Goal: Task Accomplishment & Management: Complete application form

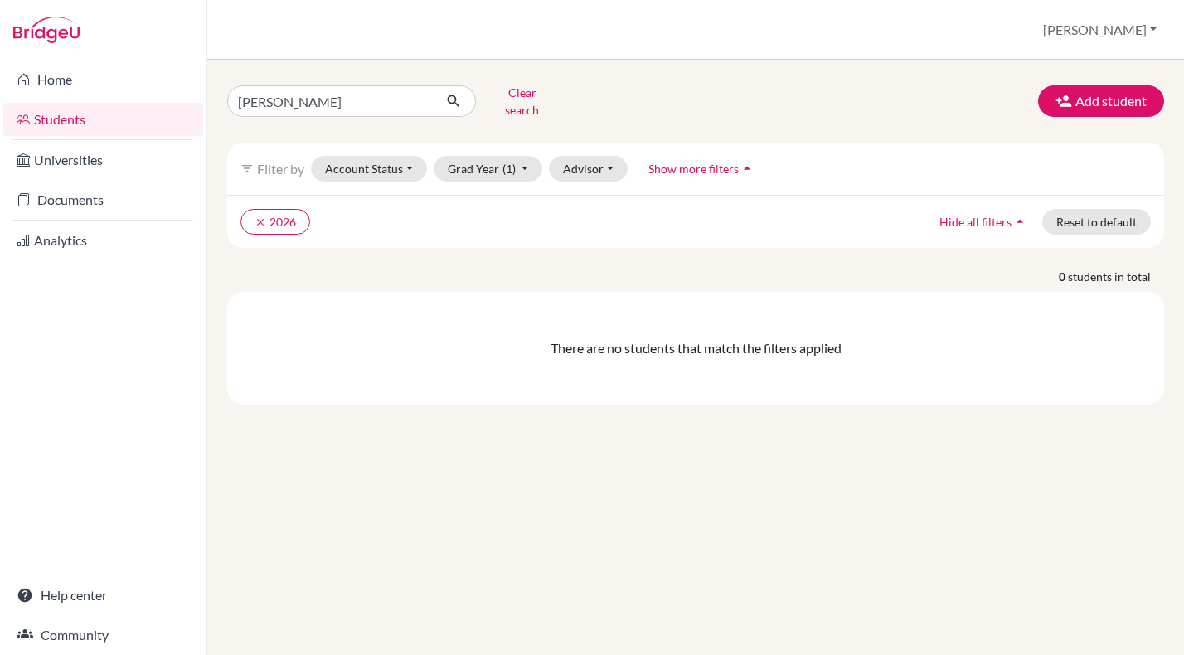
click at [66, 118] on link "Students" at bounding box center [103, 119] width 200 height 33
click at [506, 102] on button "Clear search" at bounding box center [522, 101] width 92 height 43
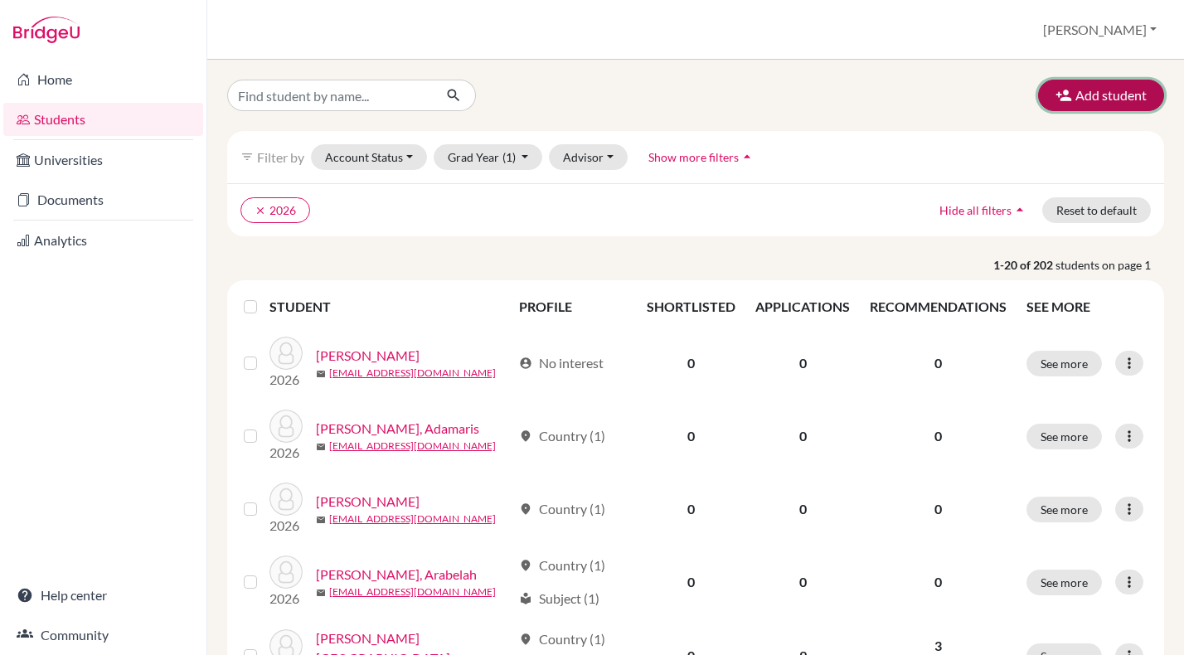
click at [1096, 95] on button "Add student" at bounding box center [1101, 96] width 126 height 32
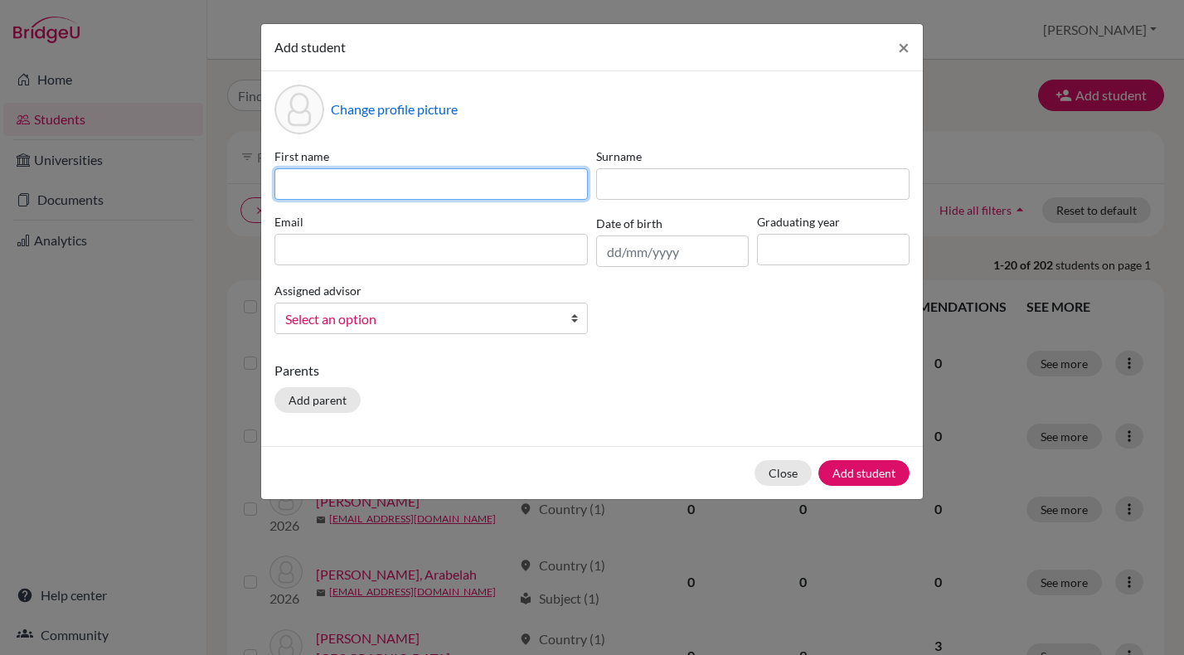
click at [369, 180] on input at bounding box center [431, 184] width 313 height 32
type input "[PERSON_NAME]"
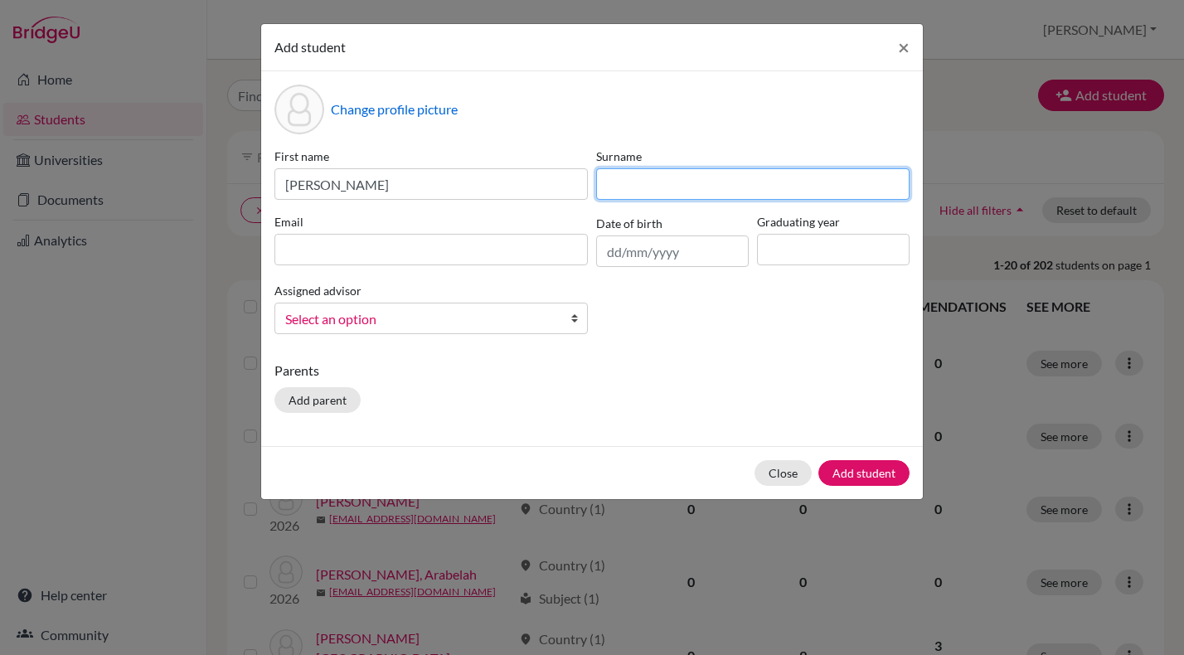
click at [643, 189] on input at bounding box center [752, 184] width 313 height 32
type input "[PERSON_NAME]"
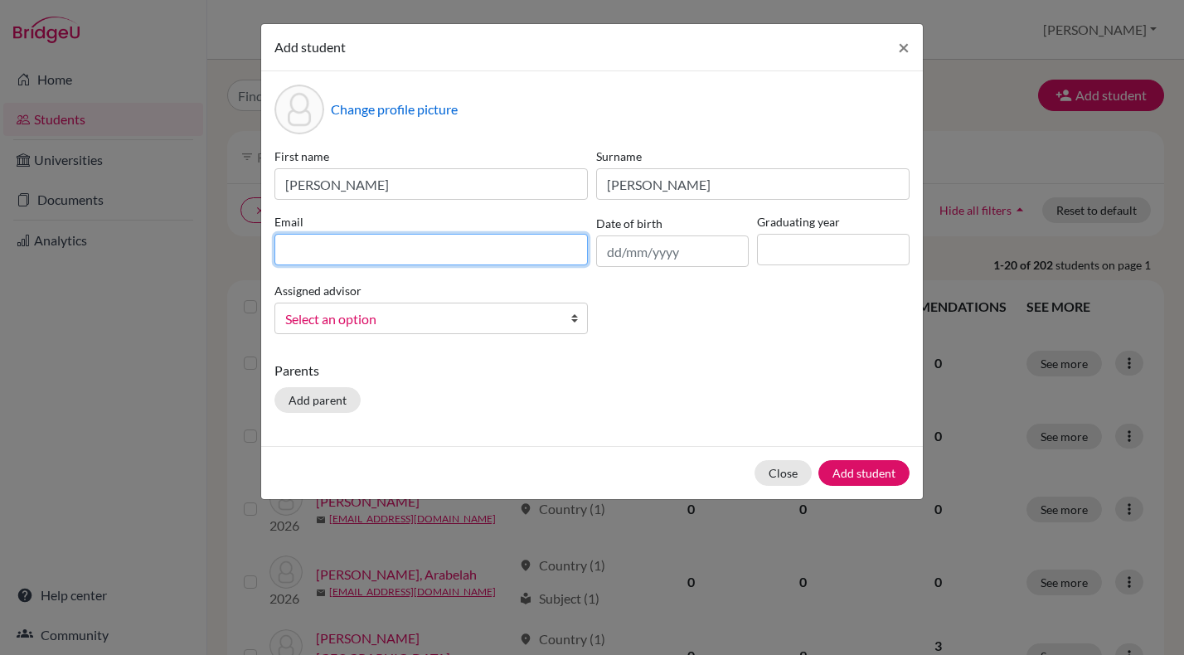
click at [336, 254] on input at bounding box center [431, 250] width 313 height 32
paste input "[EMAIL_ADDRESS][DOMAIN_NAME]"
type input "[EMAIL_ADDRESS][DOMAIN_NAME]"
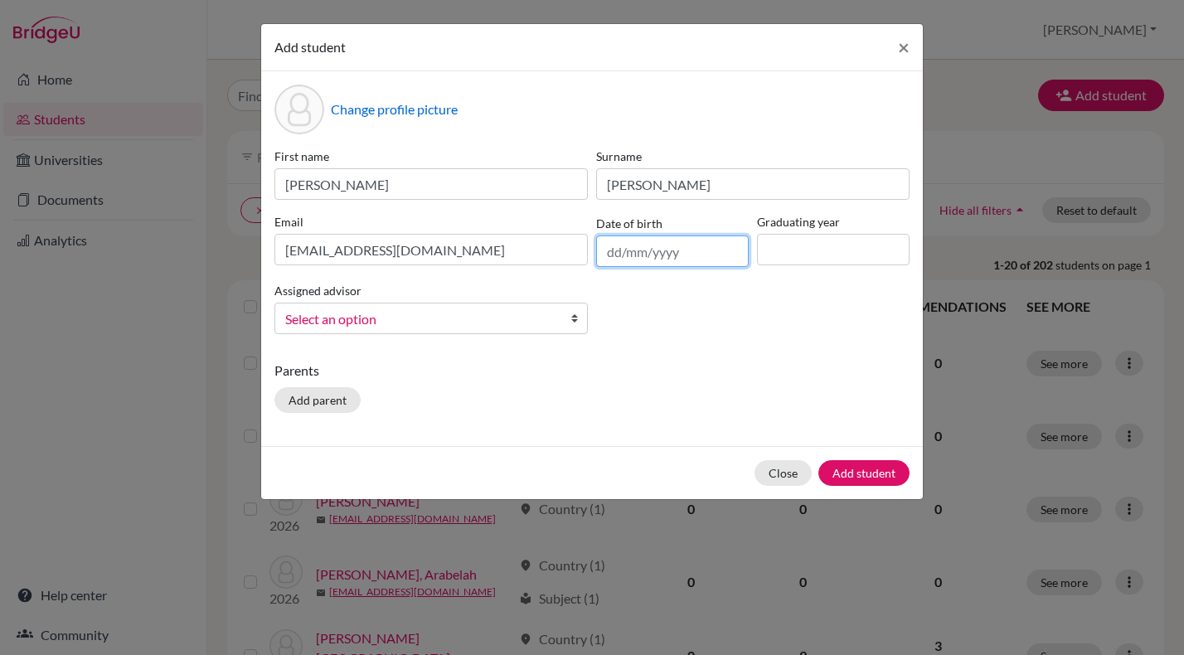
click at [622, 255] on input "text" at bounding box center [672, 252] width 153 height 32
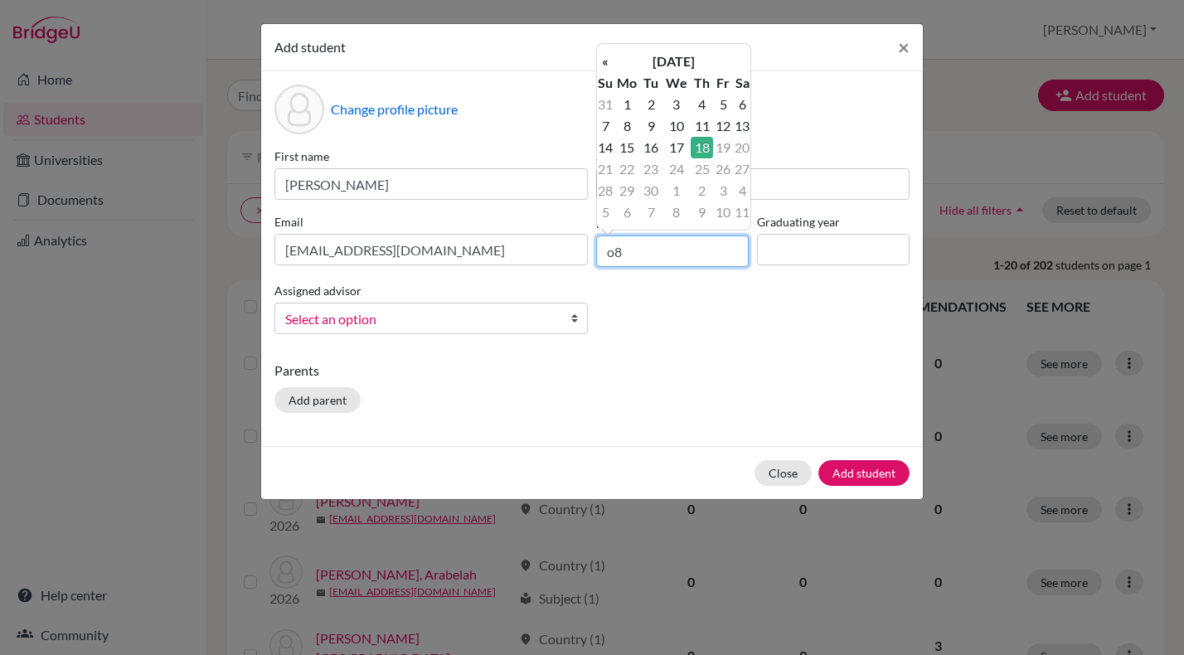
type input "o"
type input "[DATE]"
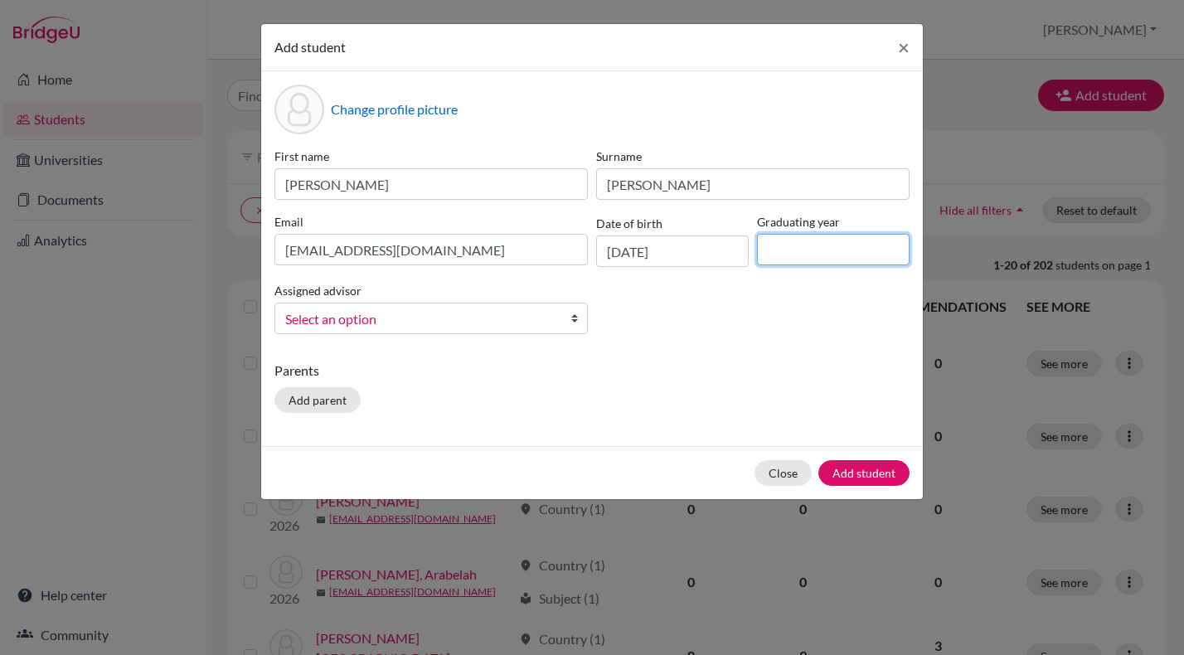
click at [785, 242] on input at bounding box center [833, 250] width 153 height 32
type input "2026"
click at [573, 318] on b at bounding box center [579, 319] width 17 height 30
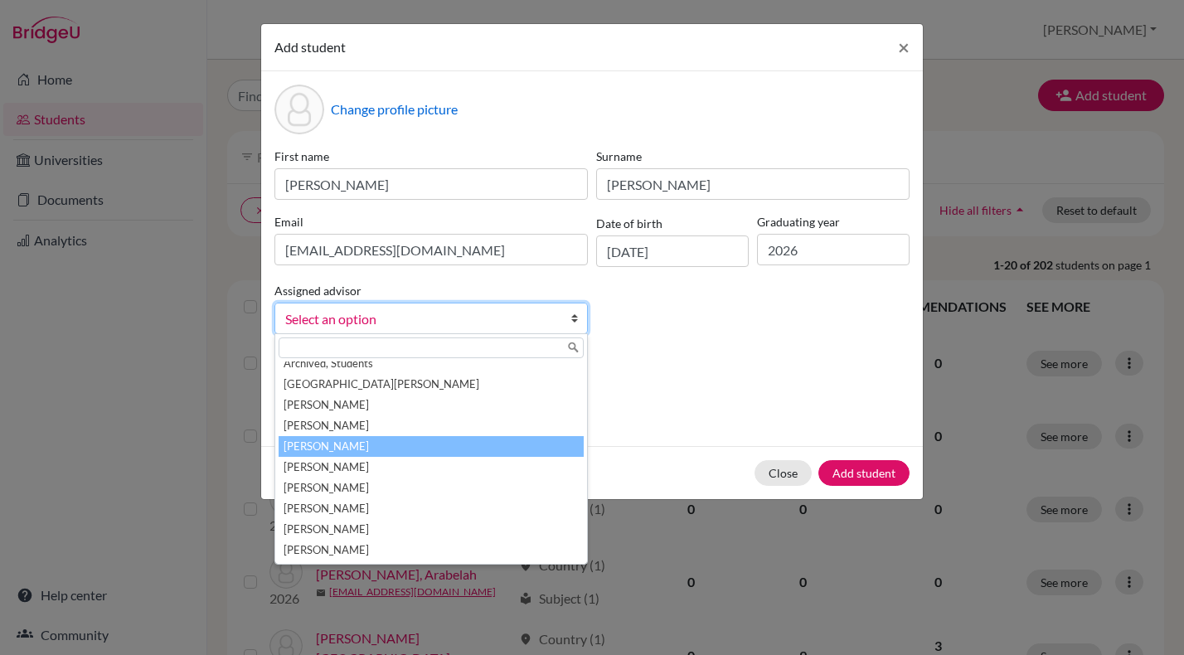
scroll to position [8, 0]
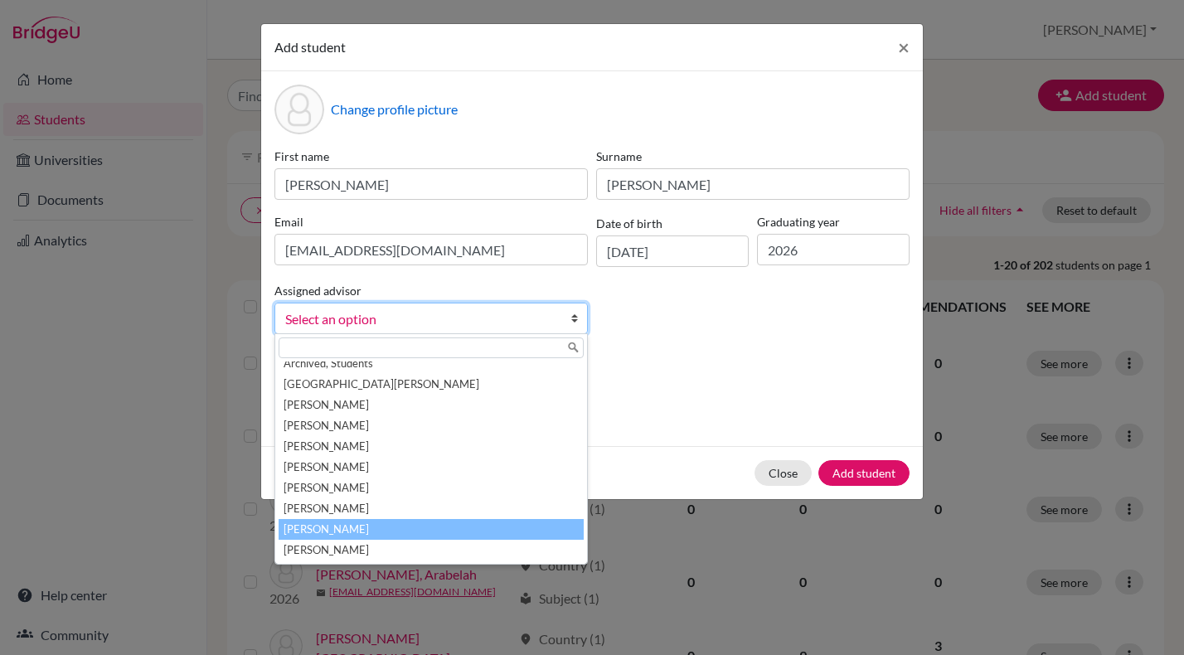
click at [328, 528] on li "[PERSON_NAME]" at bounding box center [431, 529] width 305 height 21
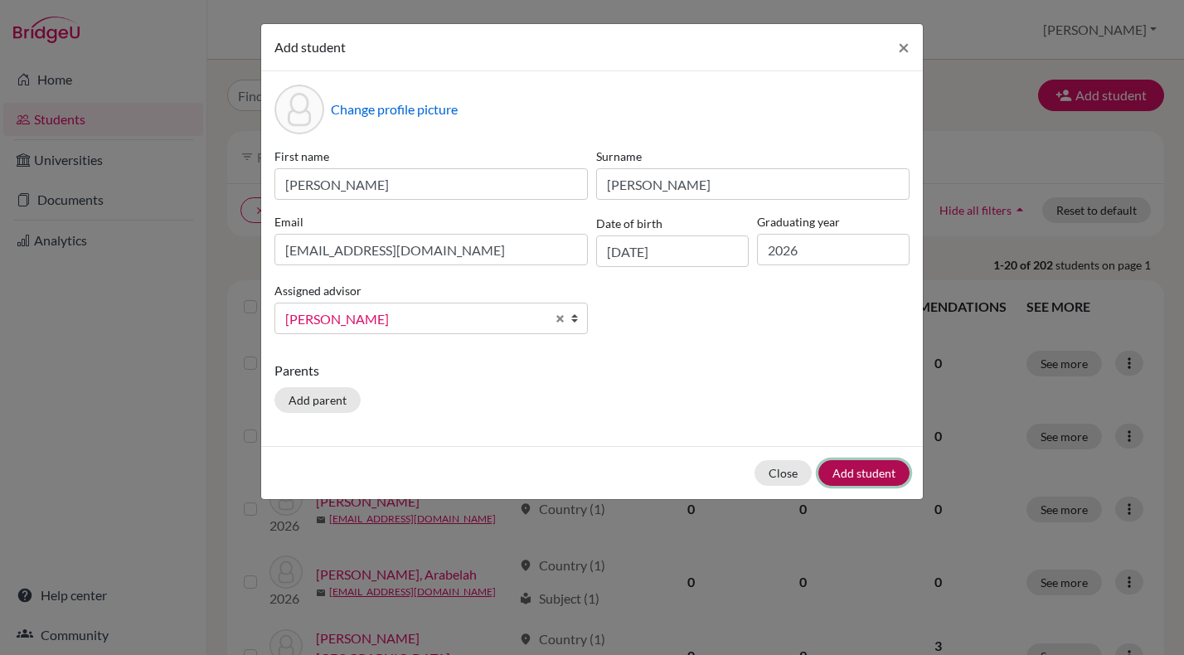
click at [862, 470] on button "Add student" at bounding box center [864, 473] width 91 height 26
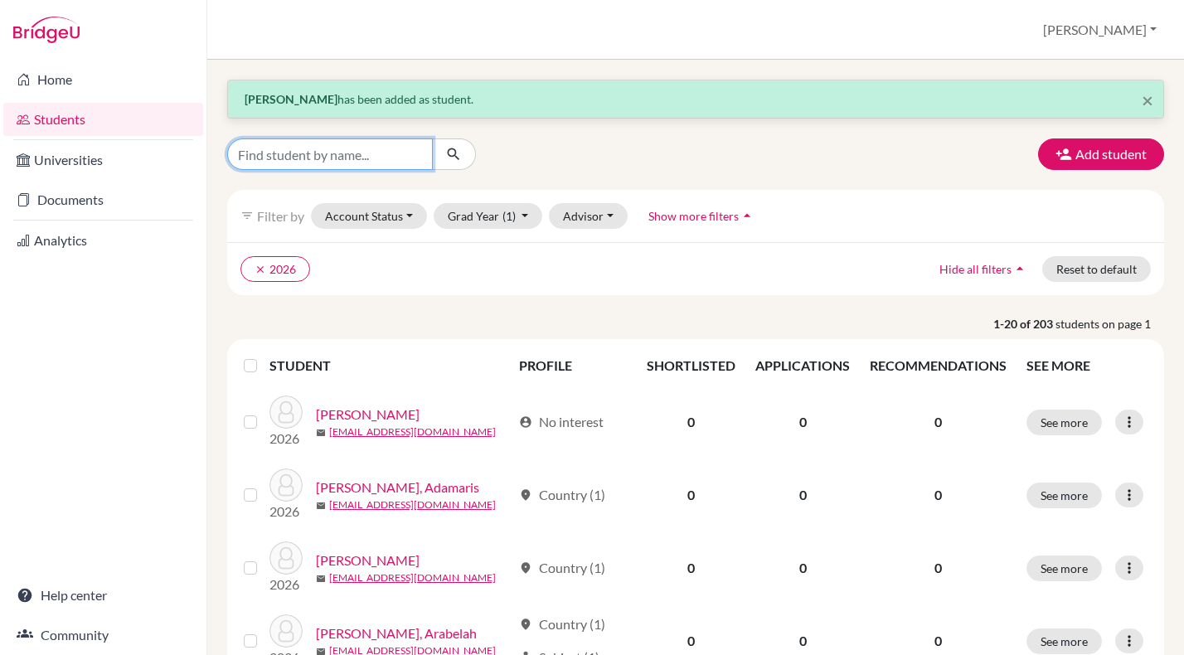
click at [338, 150] on input "Find student by name..." at bounding box center [330, 154] width 206 height 32
type input "[PERSON_NAME]"
click at [454, 152] on icon "submit" at bounding box center [453, 154] width 17 height 17
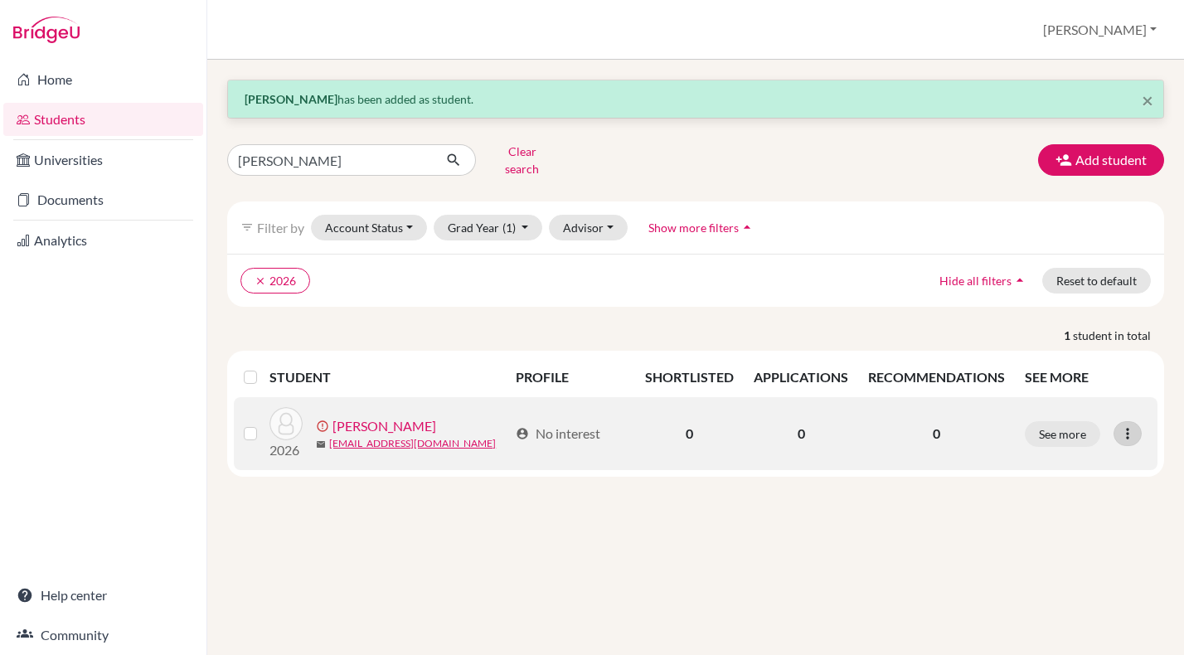
click at [1126, 425] on icon at bounding box center [1128, 433] width 17 height 17
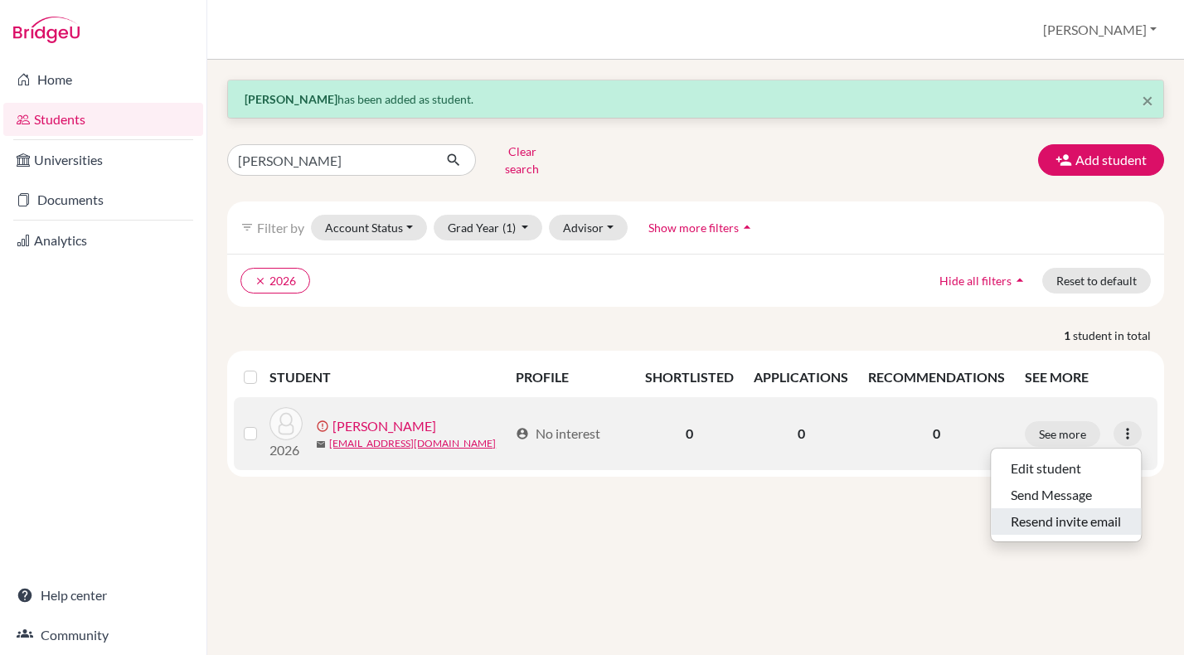
click at [1060, 513] on button "Resend invite email" at bounding box center [1066, 521] width 150 height 27
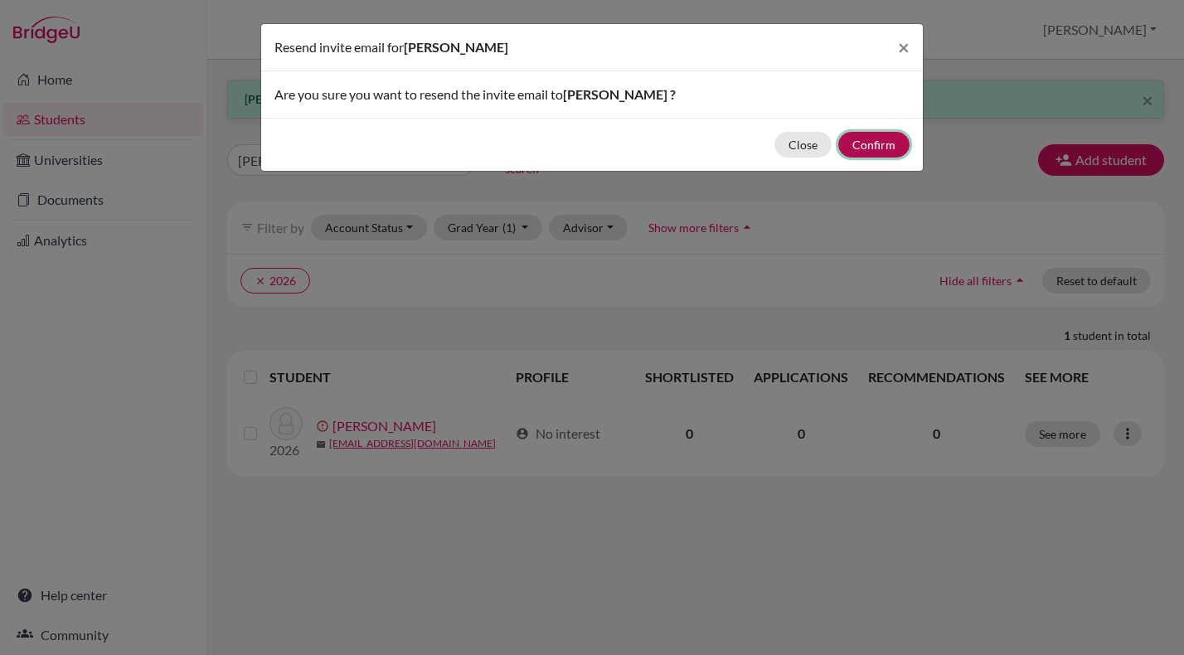
click at [870, 144] on button "Confirm" at bounding box center [873, 145] width 71 height 26
